Goal: Check status

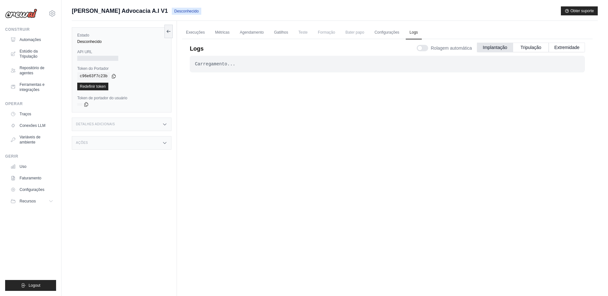
click at [229, 148] on div "Carregamento... . . ." at bounding box center [387, 170] width 395 height 228
click at [218, 30] on link "Métricas" at bounding box center [222, 32] width 22 height 13
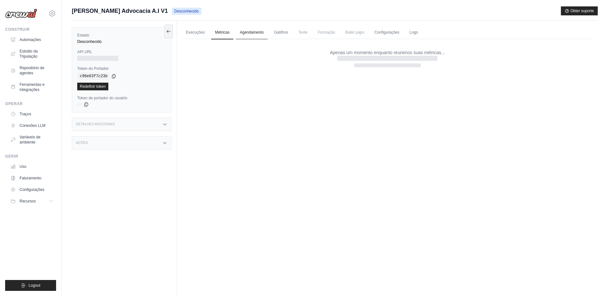
click at [256, 30] on link "Agendamento" at bounding box center [252, 32] width 32 height 13
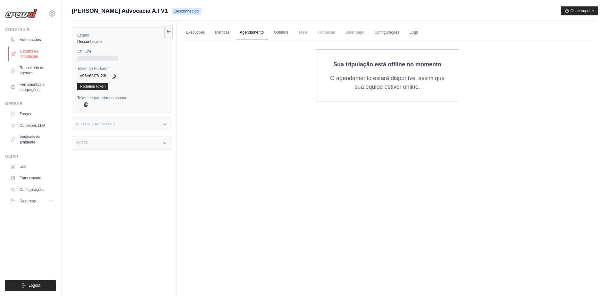
click at [30, 52] on font "Estúdio da Tripulação" at bounding box center [37, 54] width 34 height 10
click at [25, 40] on font "Automações" at bounding box center [30, 39] width 21 height 5
click at [25, 53] on font "Estúdio da Tripulação" at bounding box center [37, 54] width 34 height 10
